Goal: Information Seeking & Learning: Check status

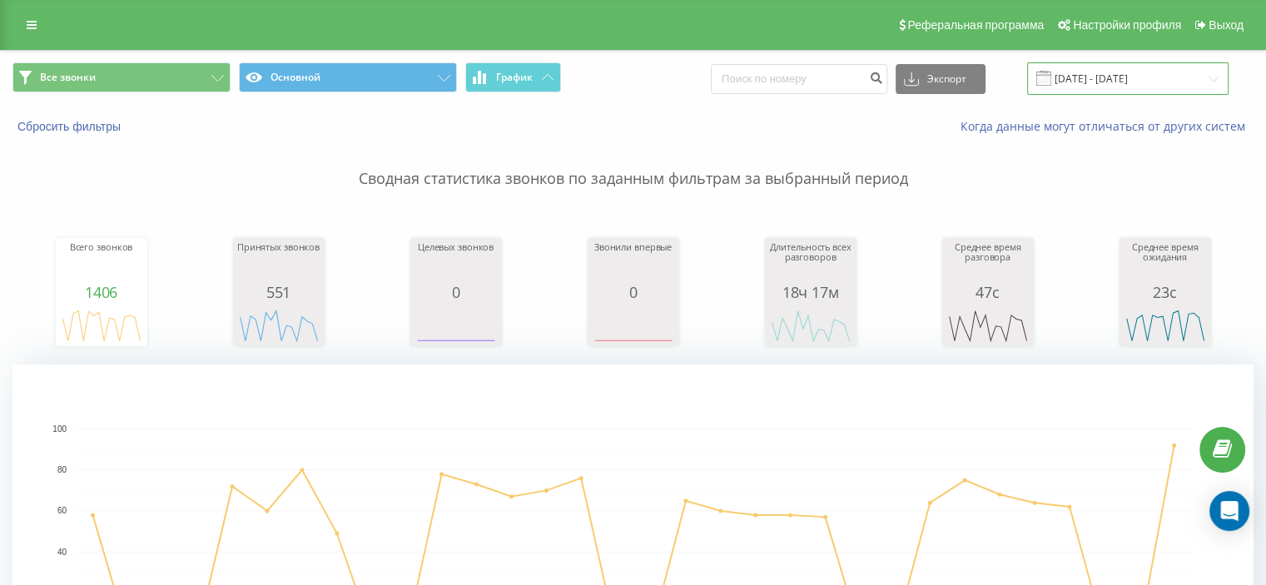
click at [1078, 77] on input "[DATE] - [DATE]" at bounding box center [1127, 78] width 201 height 32
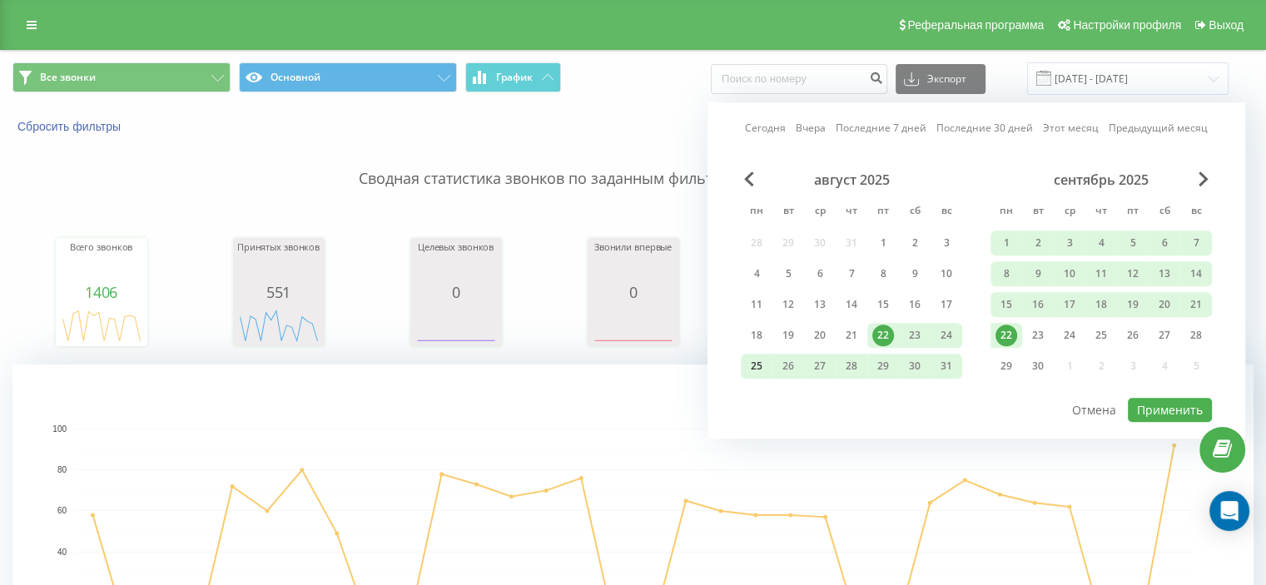
click at [756, 361] on div "25" at bounding box center [757, 366] width 22 height 22
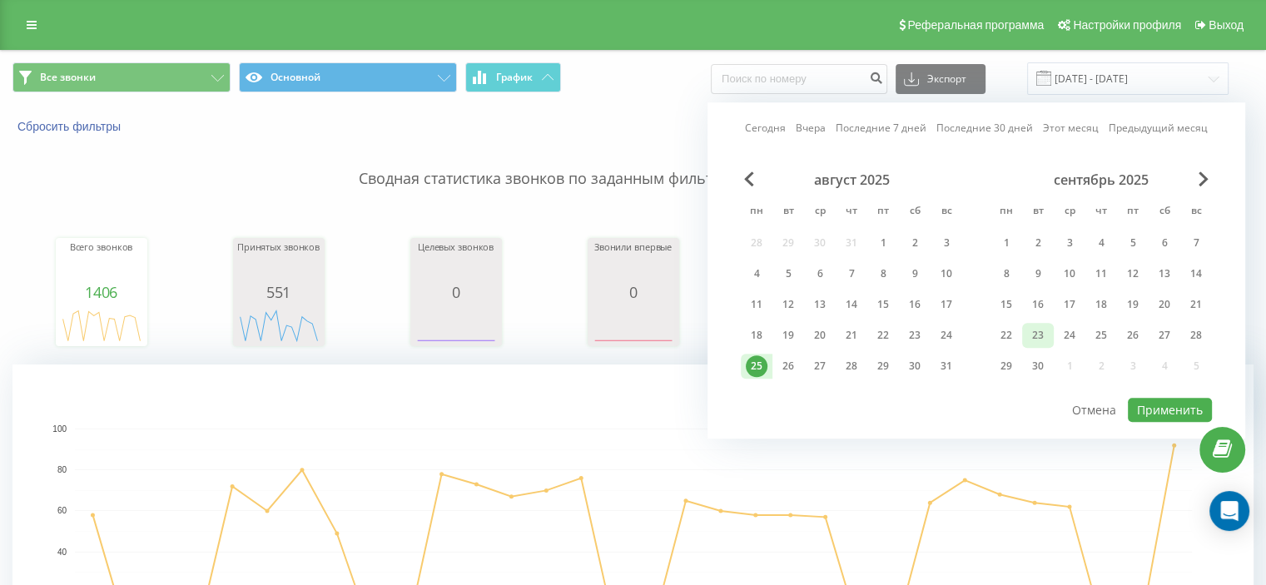
click at [1025, 336] on div "23" at bounding box center [1038, 335] width 32 height 25
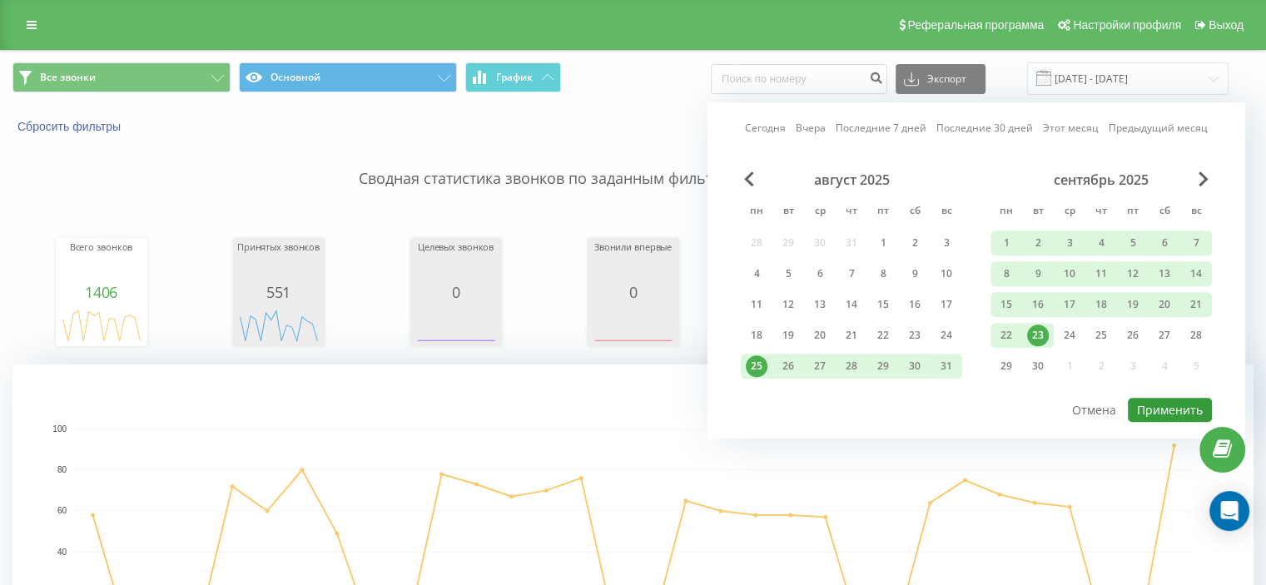
click at [1168, 405] on button "Применить" at bounding box center [1170, 410] width 84 height 24
type input "[DATE] - [DATE]"
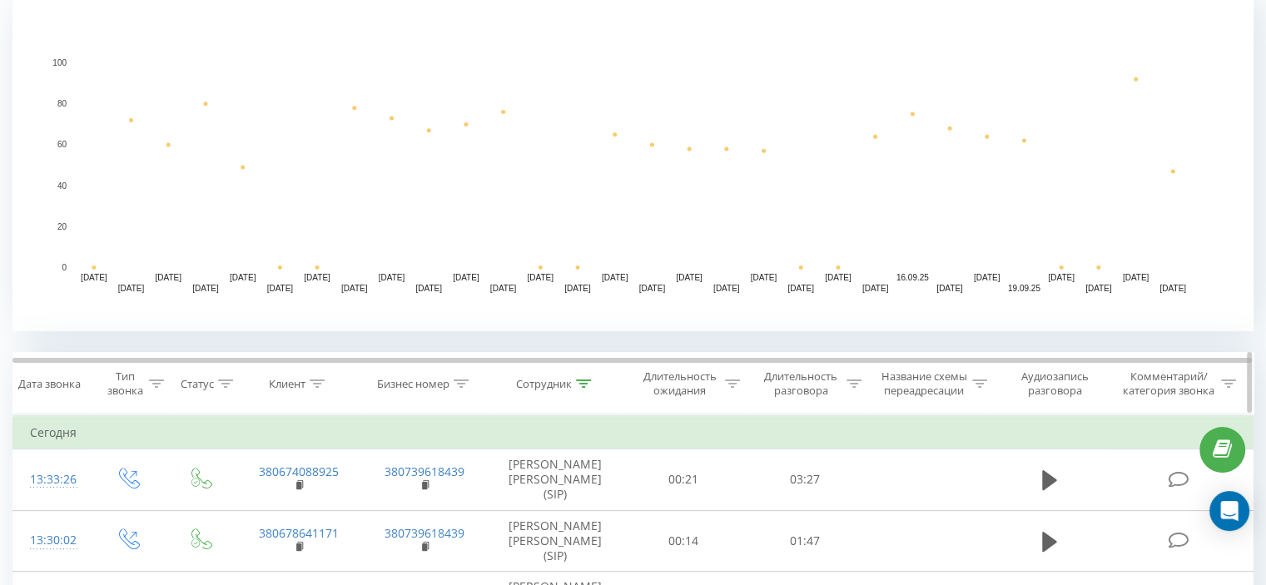
scroll to position [384, 0]
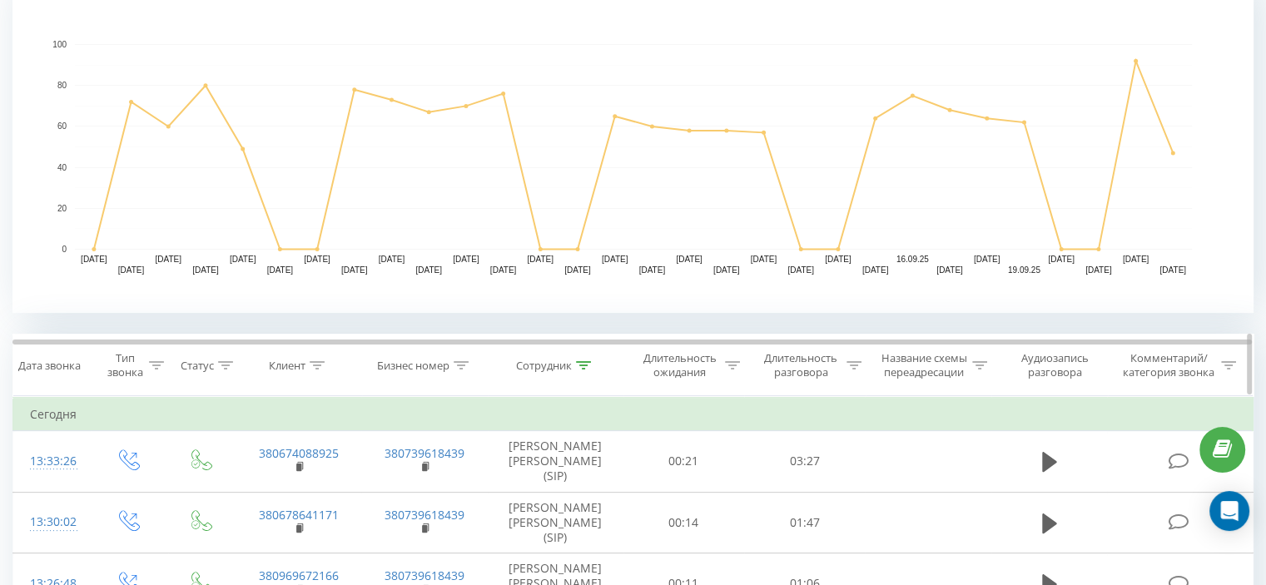
click at [580, 368] on icon at bounding box center [583, 365] width 15 height 8
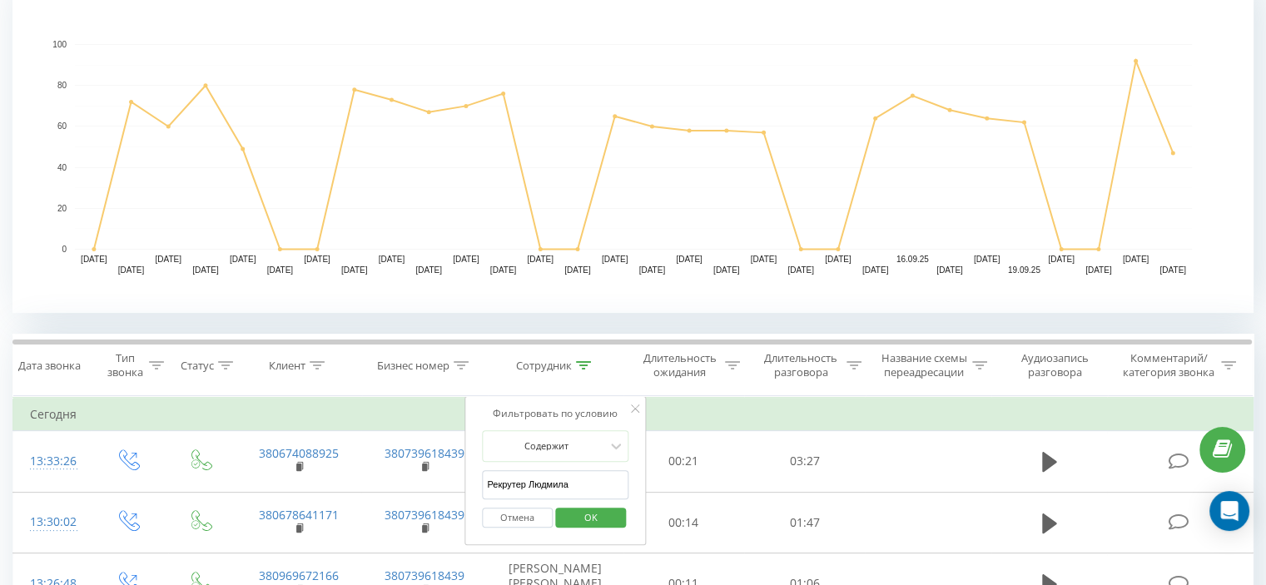
click at [563, 486] on input "Рекрутер Людмила" at bounding box center [555, 484] width 146 height 29
click at [603, 515] on span "OK" at bounding box center [591, 517] width 47 height 26
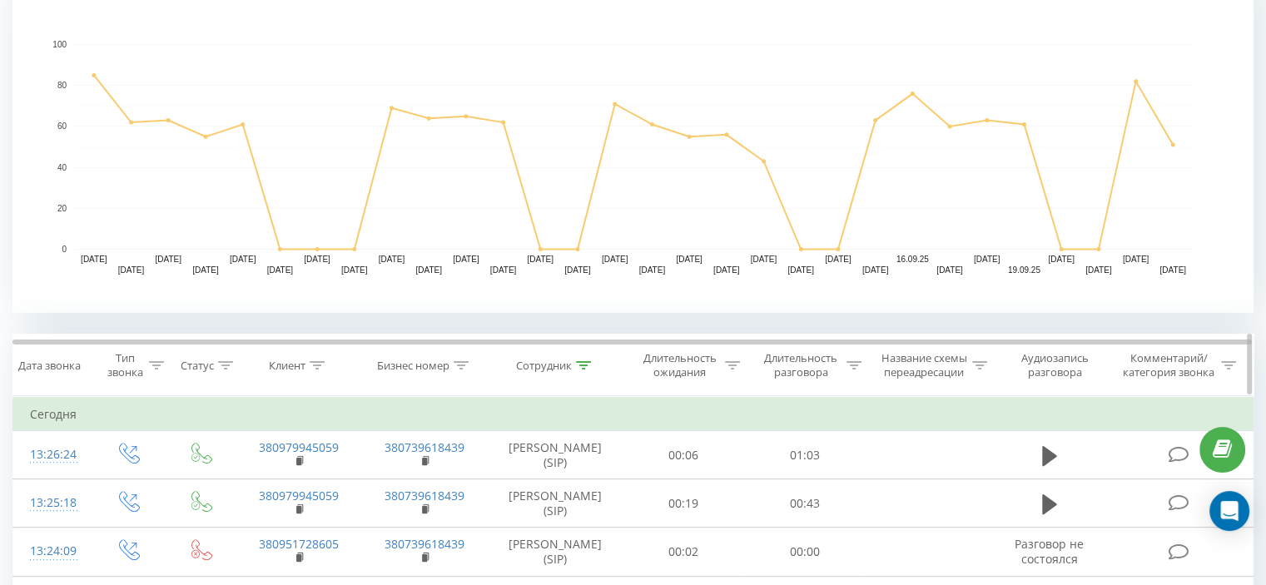
click at [574, 359] on div "Сотрудник" at bounding box center [553, 366] width 75 height 14
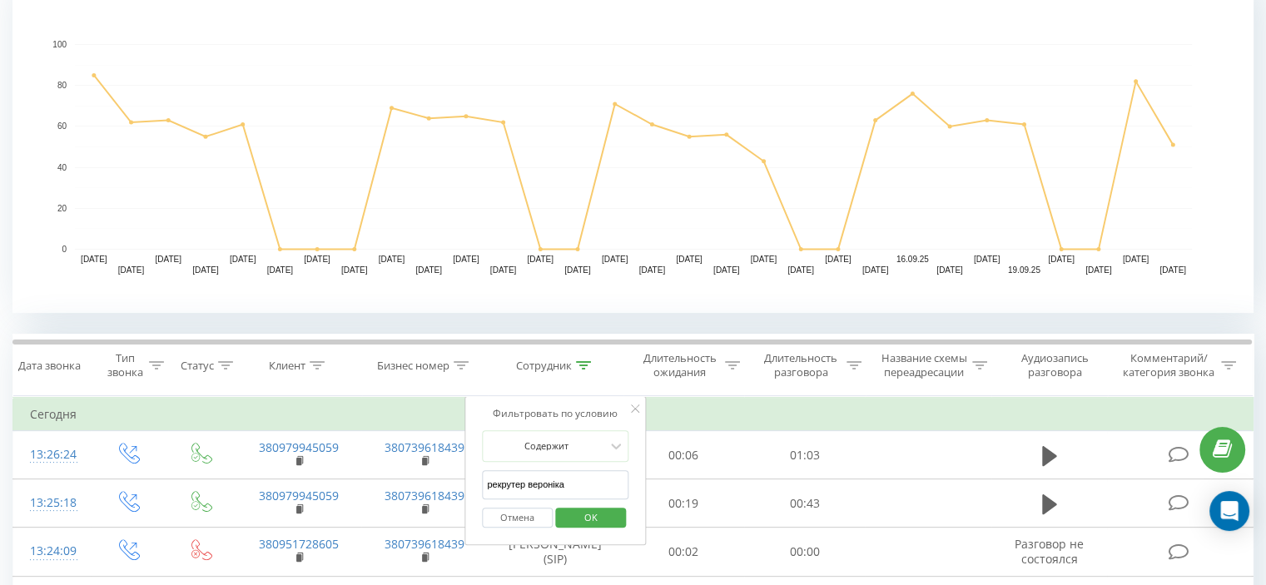
click at [586, 486] on input "рекрутер вероніка" at bounding box center [555, 484] width 146 height 29
type input "рекрутер [PERSON_NAME]"
click at [592, 512] on span "OK" at bounding box center [591, 517] width 47 height 26
